Goal: Transaction & Acquisition: Book appointment/travel/reservation

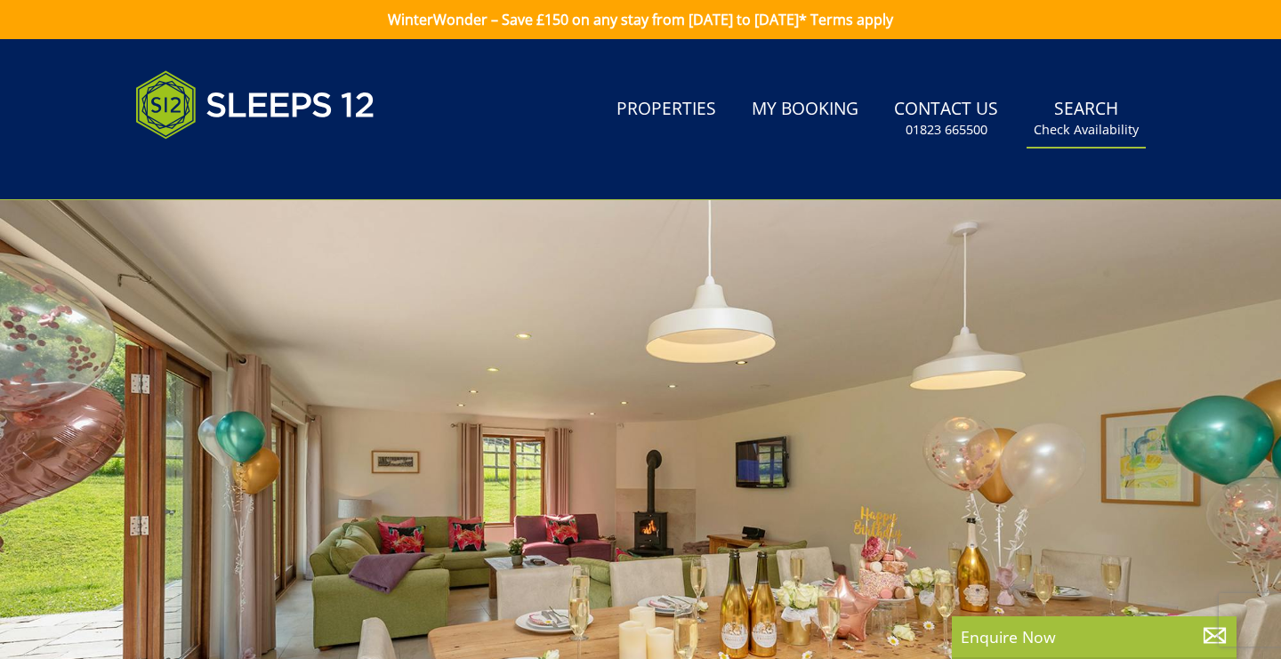
click at [1080, 117] on link "Search Check Availability" at bounding box center [1086, 119] width 119 height 58
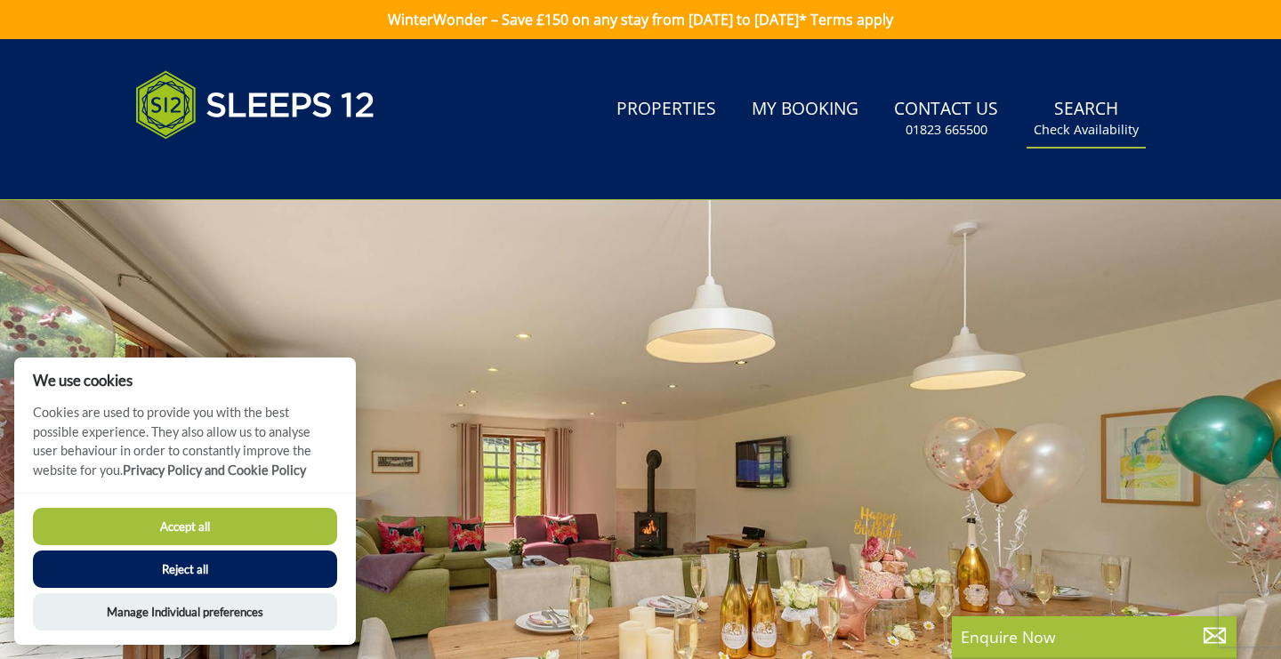
click at [1084, 125] on small "Check Availability" at bounding box center [1086, 130] width 105 height 18
click at [186, 524] on button "Accept all" at bounding box center [185, 526] width 304 height 37
checkbox input "true"
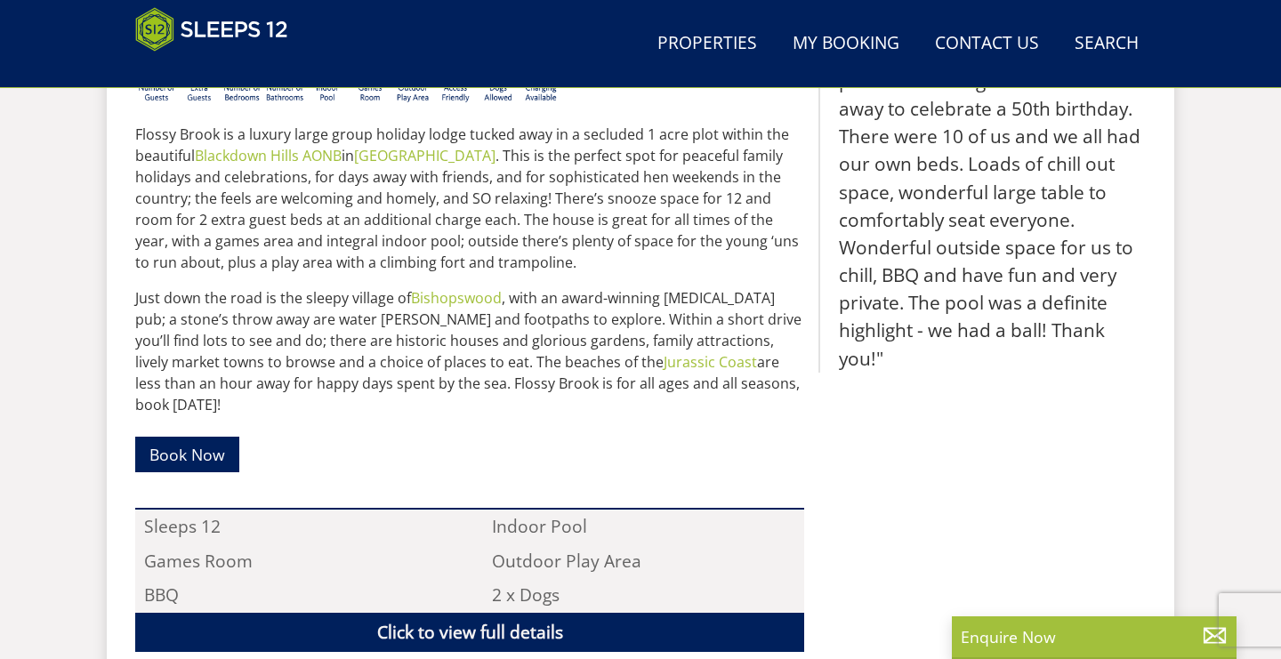
scroll to position [821, 0]
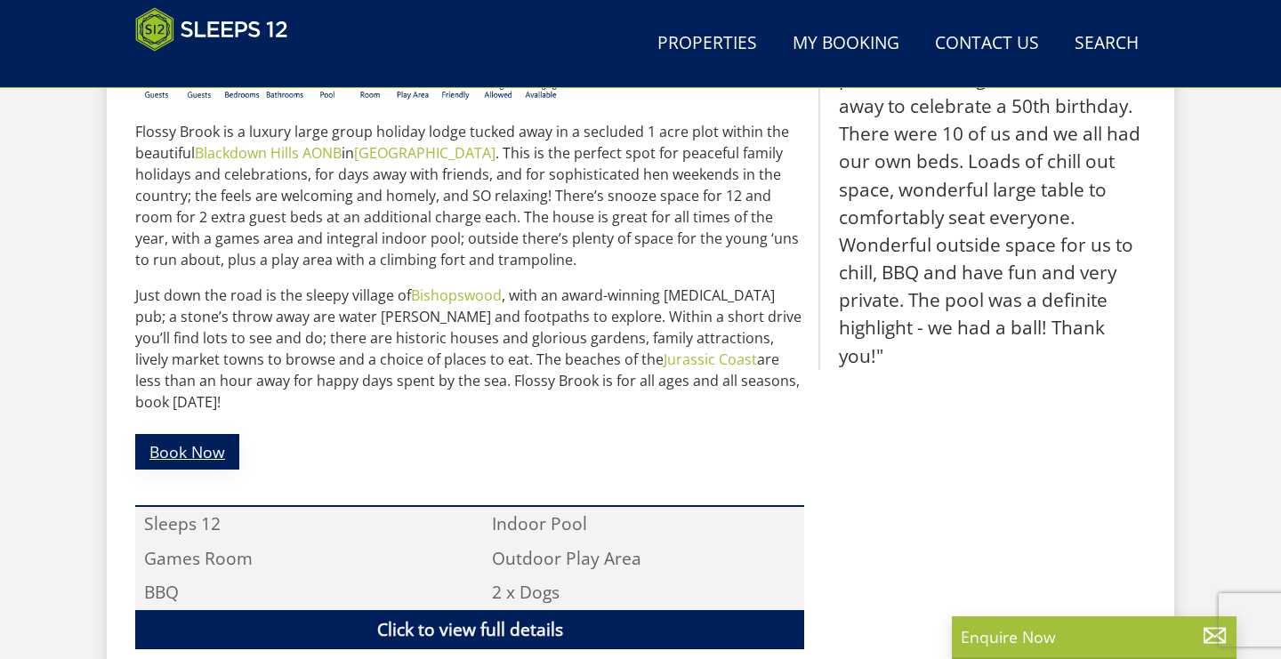
click at [193, 437] on link "Book Now" at bounding box center [187, 451] width 104 height 35
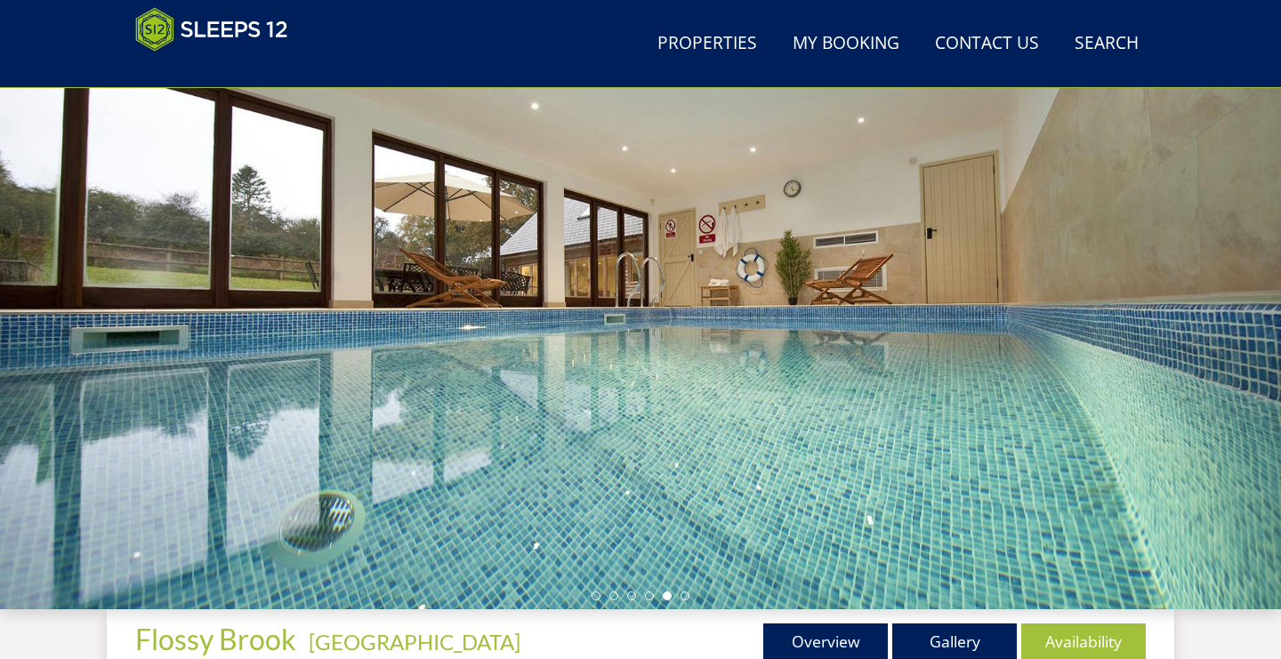
scroll to position [186, 0]
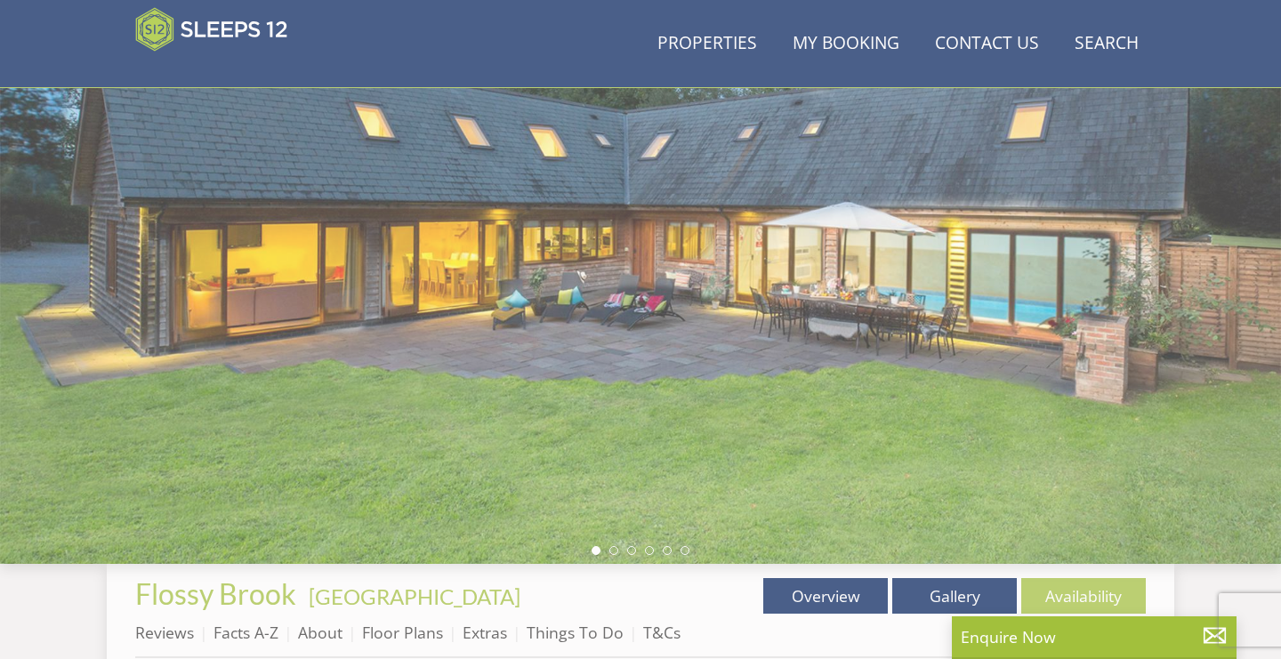
scroll to position [821, 0]
